Goal: Transaction & Acquisition: Purchase product/service

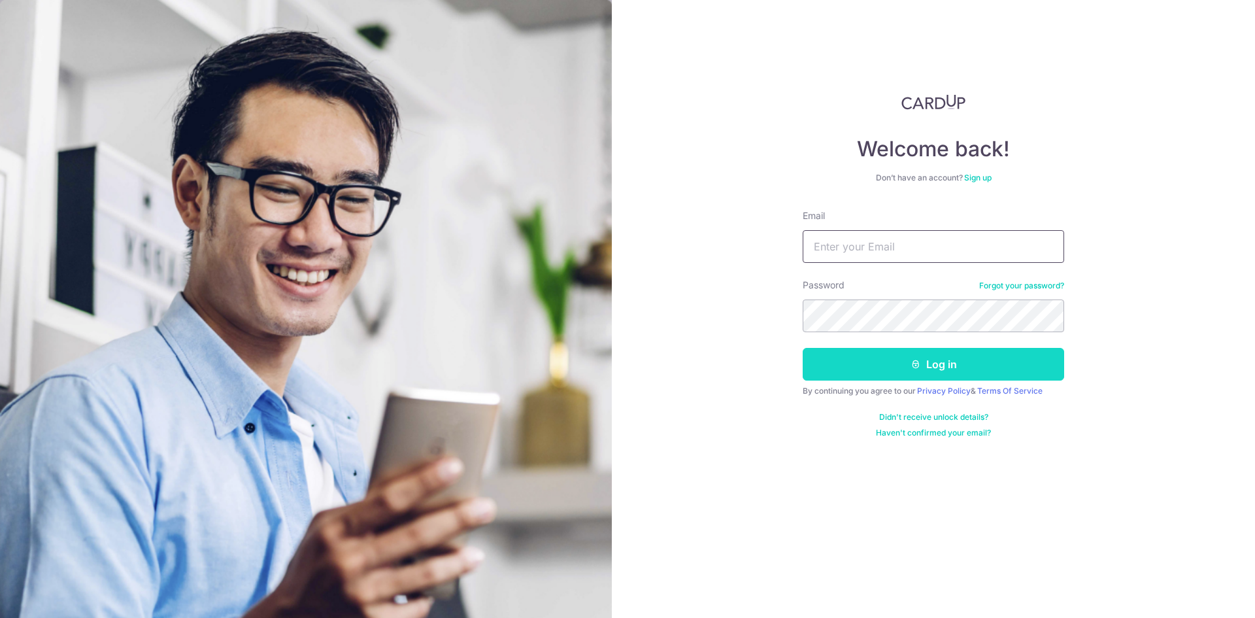
type input "[EMAIL_ADDRESS][DOMAIN_NAME]"
click at [874, 357] on button "Log in" at bounding box center [934, 364] width 262 height 33
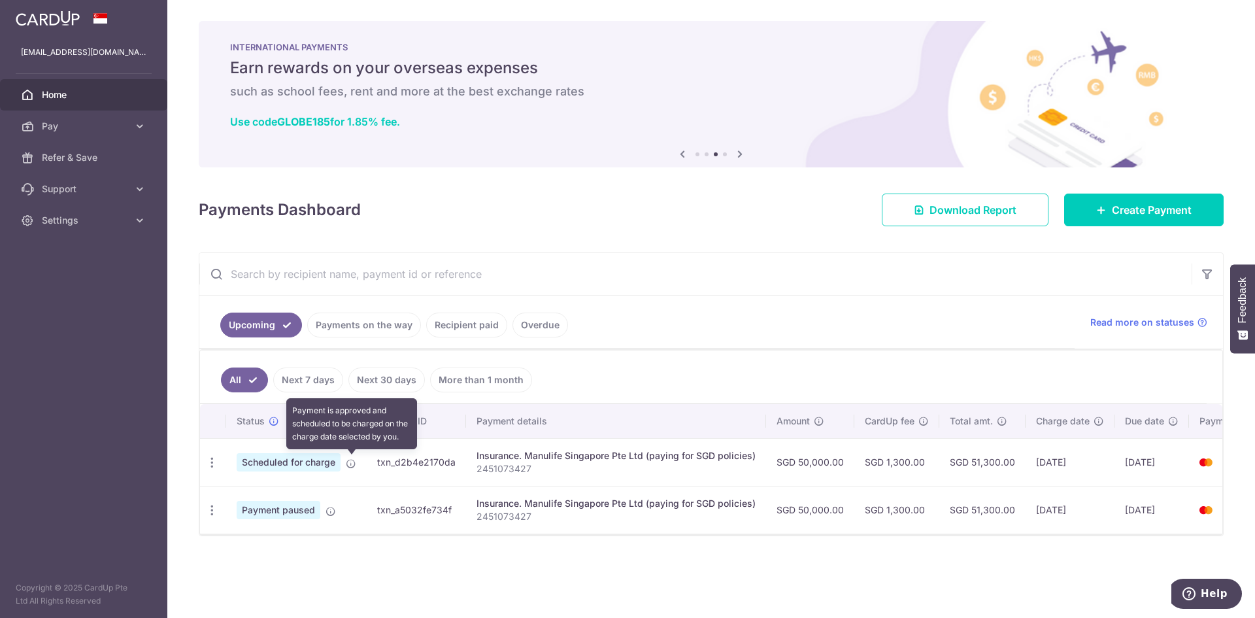
click at [352, 464] on icon at bounding box center [351, 463] width 10 height 10
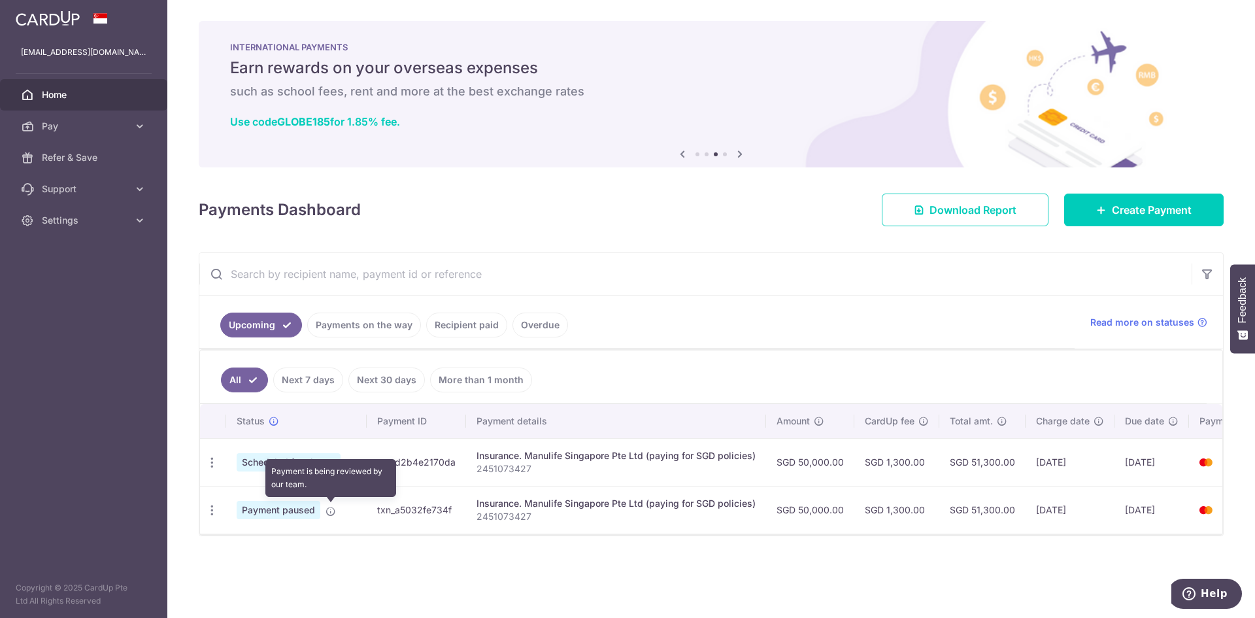
click at [332, 512] on icon at bounding box center [331, 511] width 10 height 10
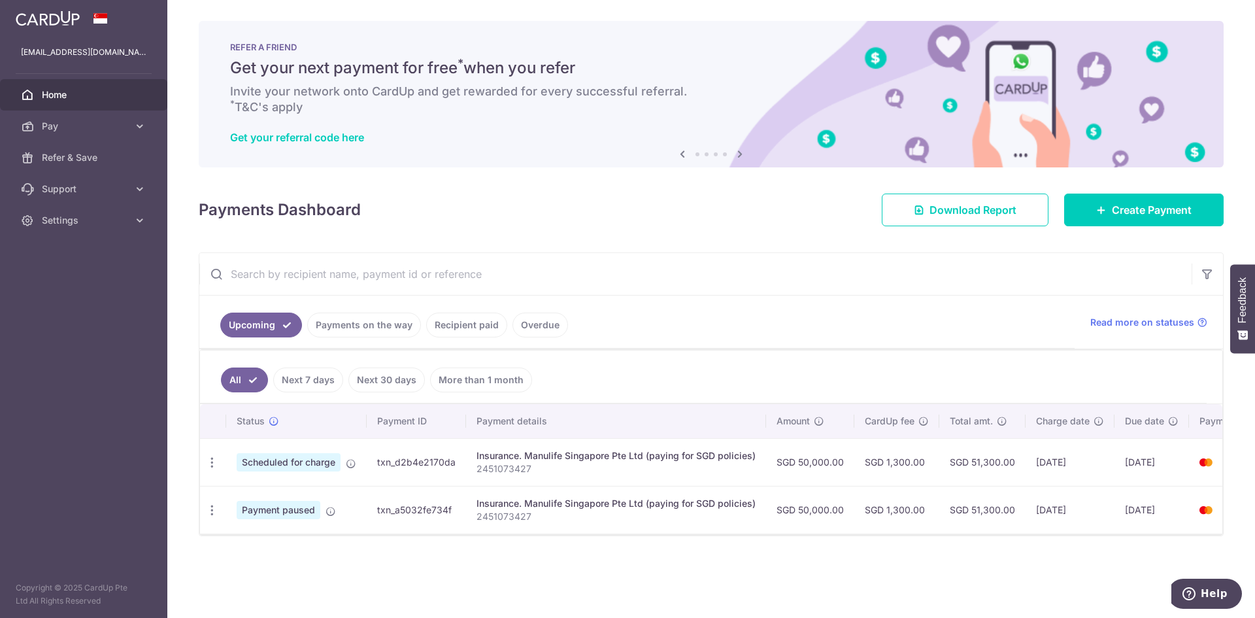
click at [764, 592] on div "× Pause Schedule Pause all future payments in this series Pause just this one p…" at bounding box center [711, 309] width 1088 height 618
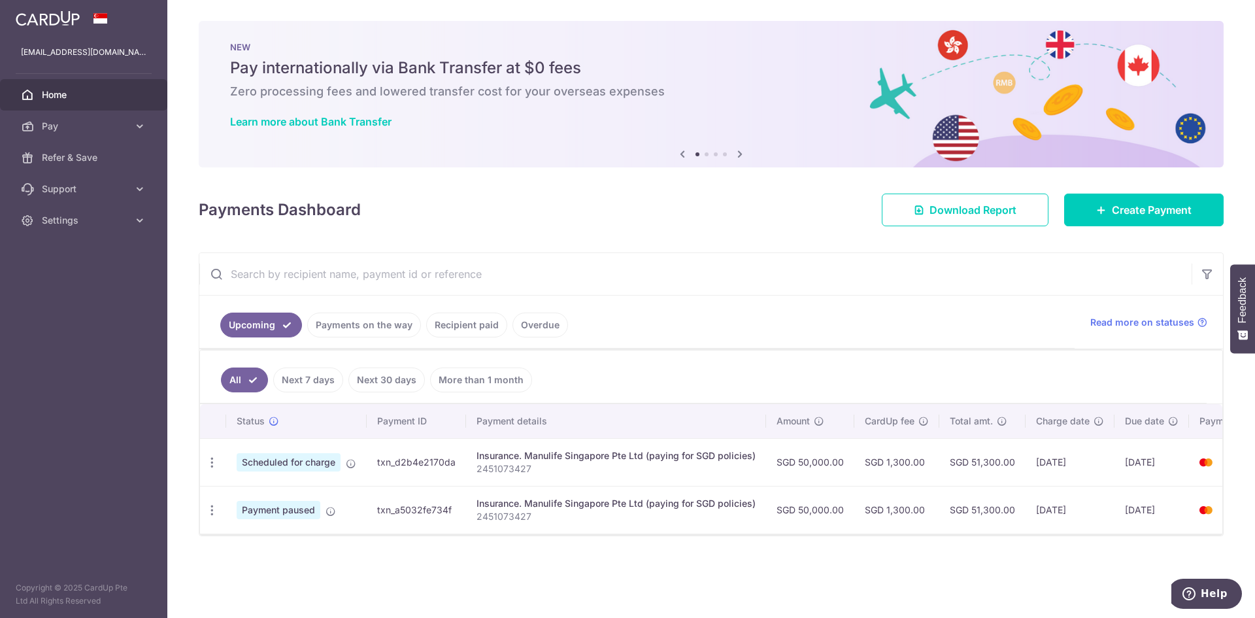
click at [577, 584] on div "× Pause Schedule Pause all future payments in this series Pause just this one p…" at bounding box center [711, 309] width 1088 height 618
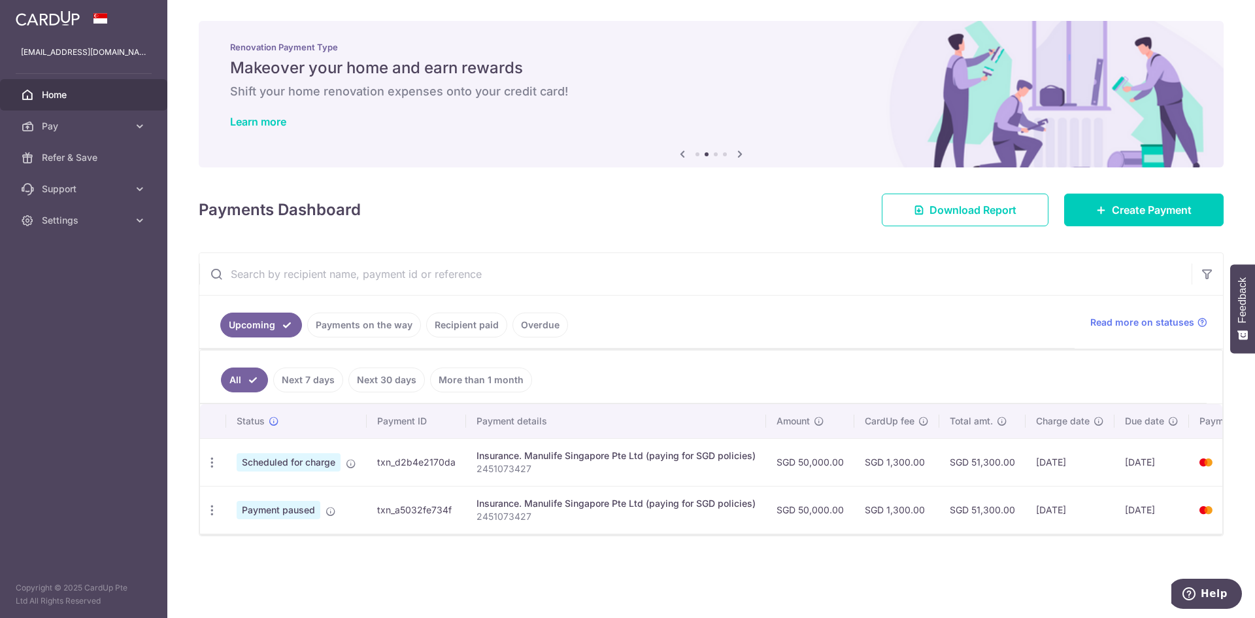
click at [403, 584] on div "× Pause Schedule Pause all future payments in this series Pause just this one p…" at bounding box center [711, 309] width 1088 height 618
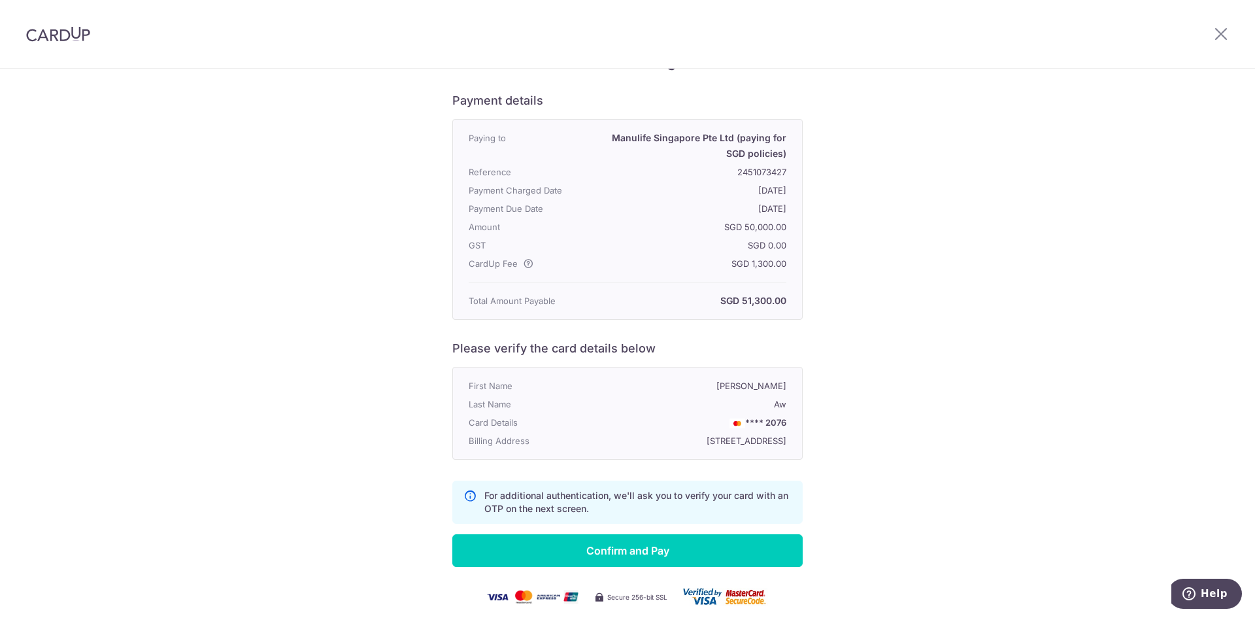
scroll to position [161, 0]
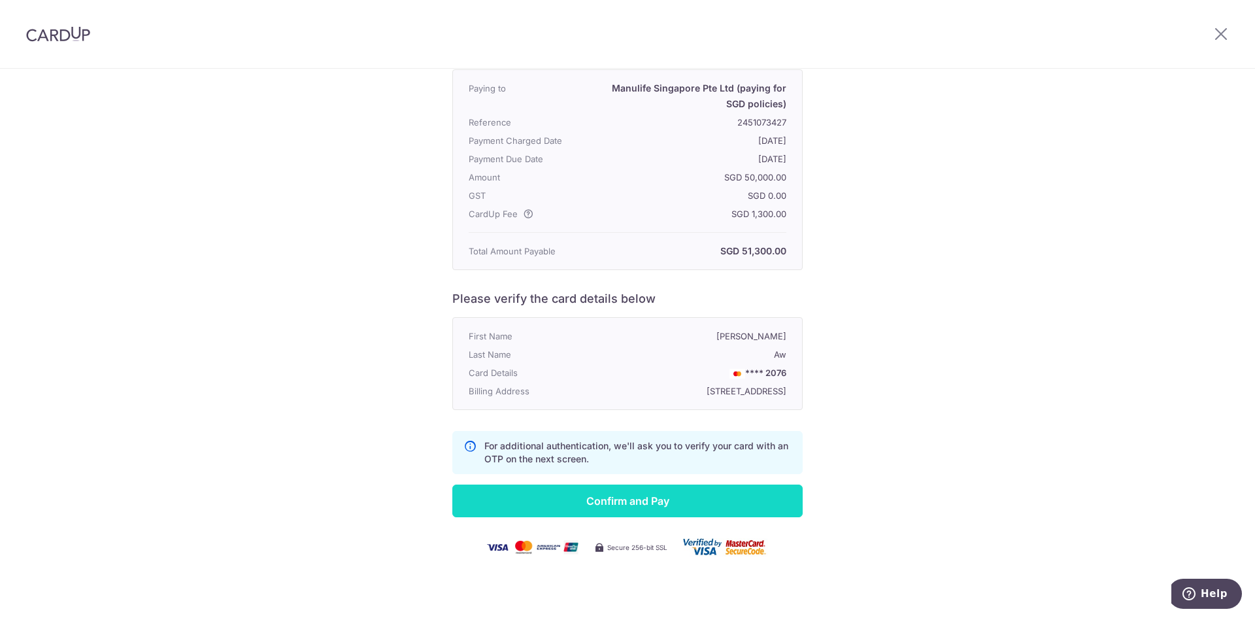
click at [609, 501] on input "Confirm and Pay" at bounding box center [627, 500] width 350 height 33
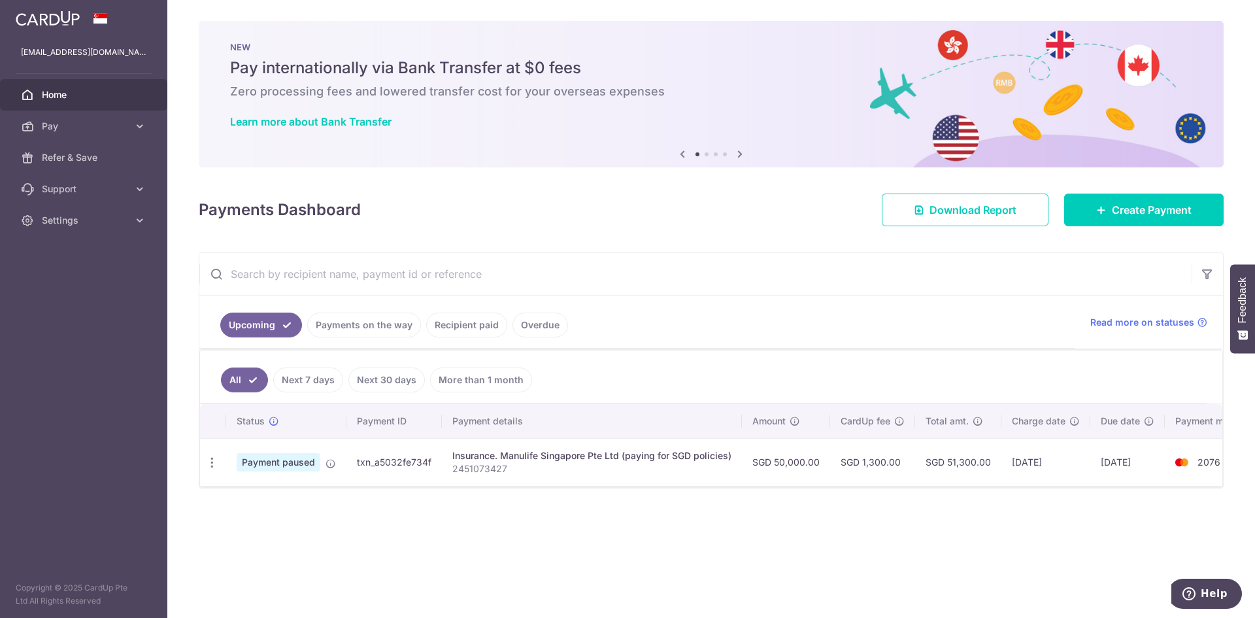
click at [364, 319] on link "Payments on the way" at bounding box center [364, 325] width 114 height 25
